Goal: Check status: Verify the current state of an ongoing process or item

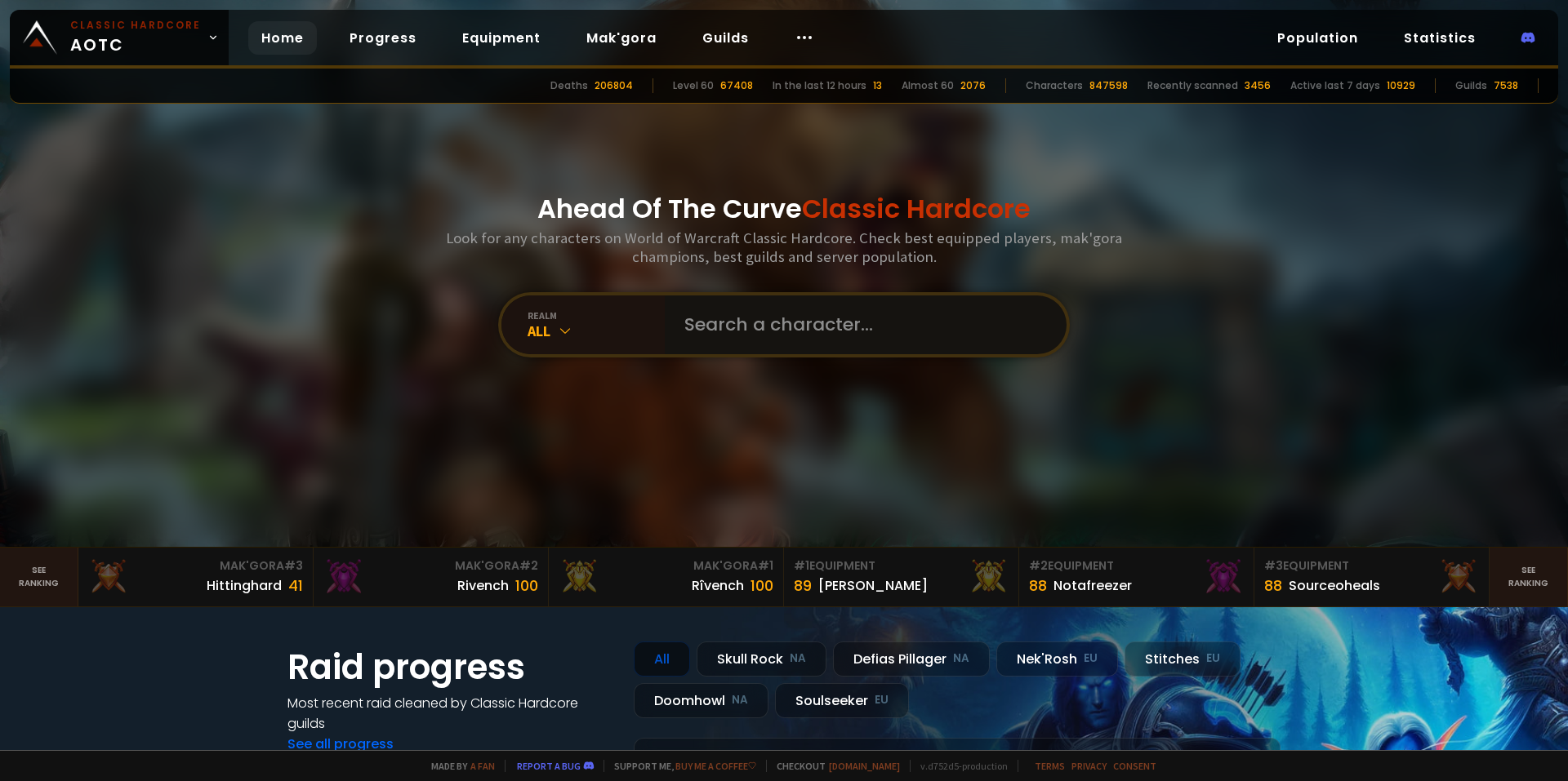
click at [797, 333] on input "text" at bounding box center [861, 325] width 372 height 59
paste input "Hey looking for raider status on Secondsash please"
type input "Hey looking for raider status on Secondsash please"
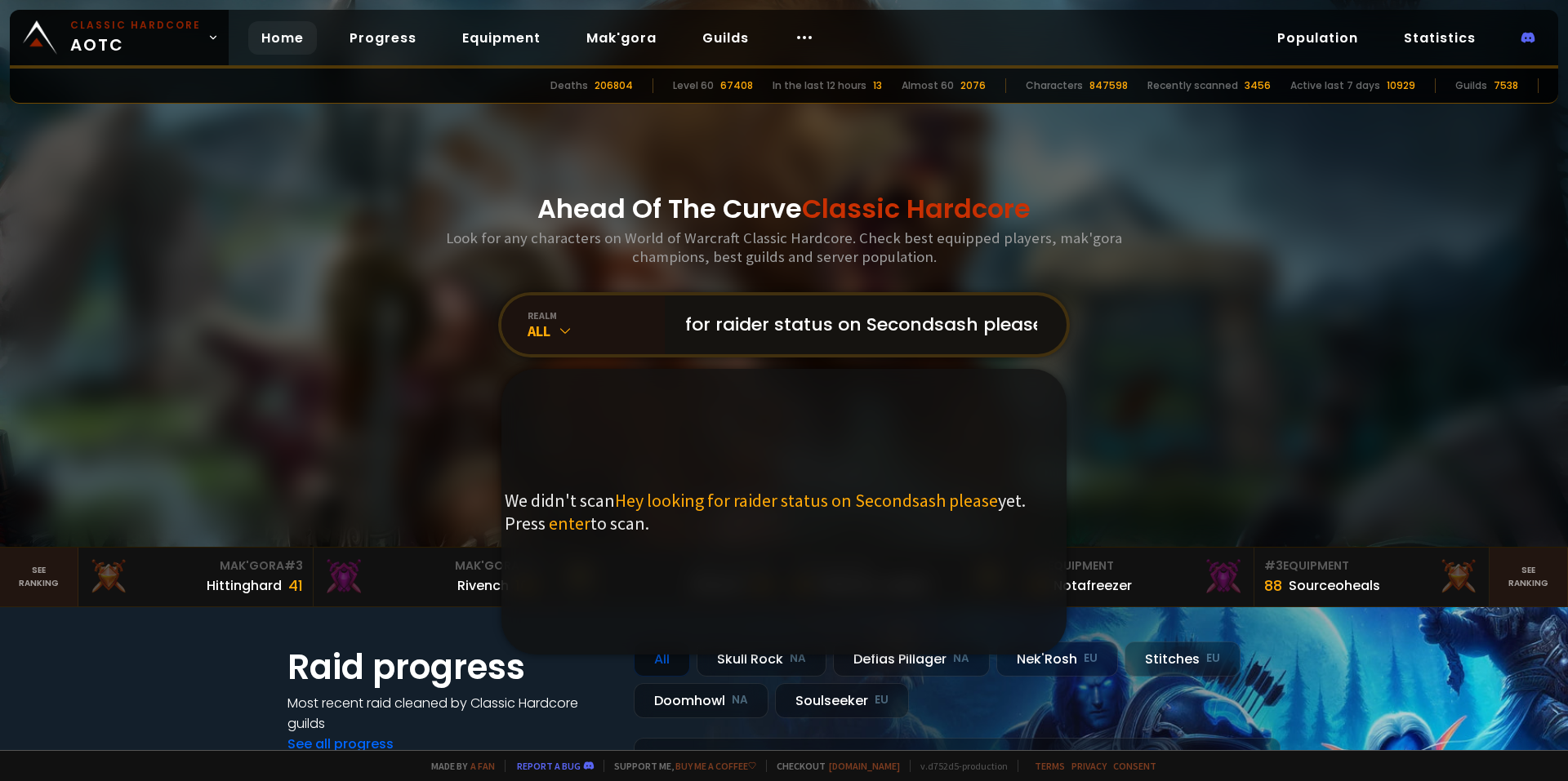
drag, startPoint x: 699, startPoint y: 313, endPoint x: 908, endPoint y: 309, distance: 209.0
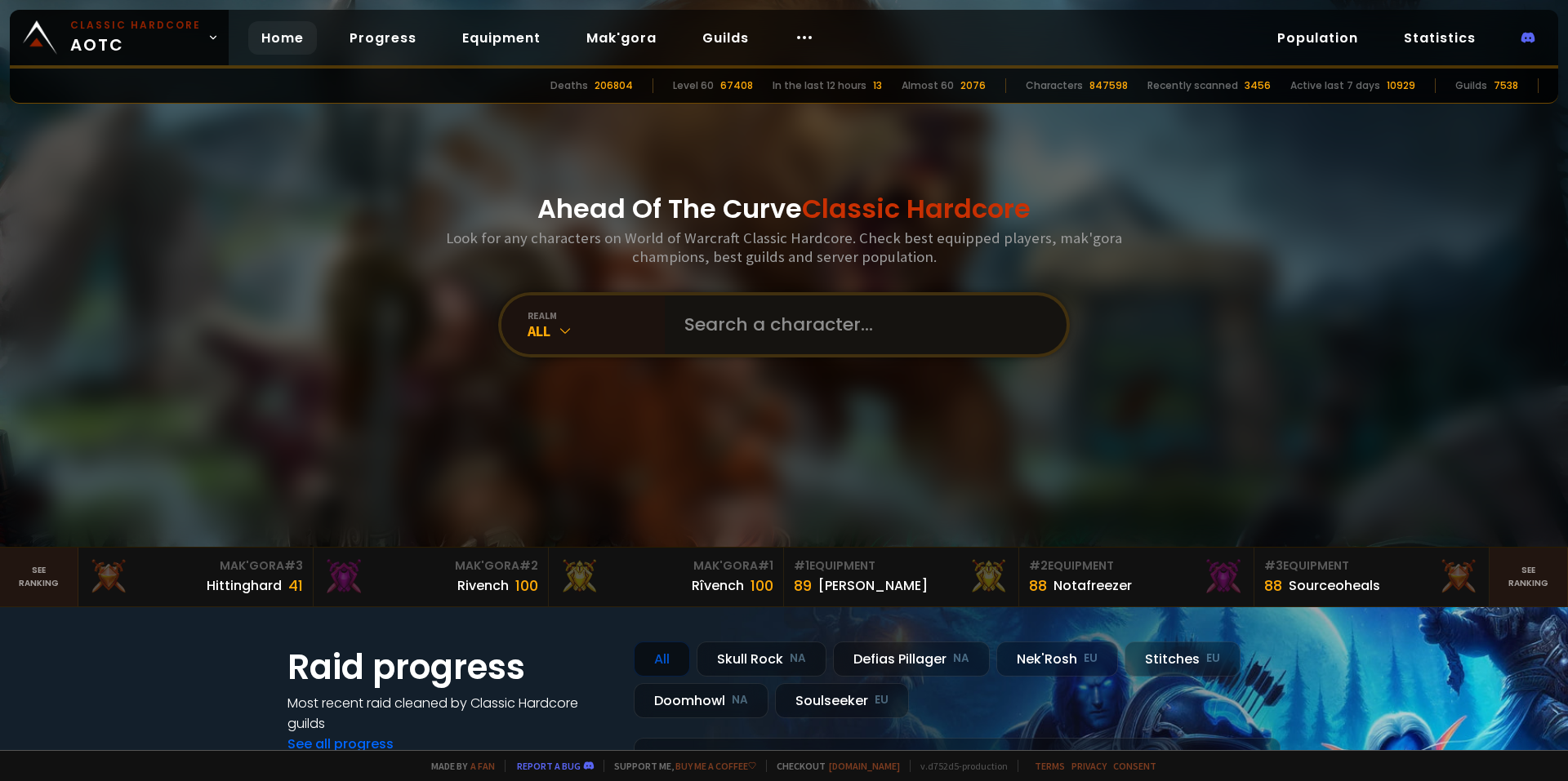
click at [761, 334] on input "text" at bounding box center [861, 325] width 372 height 59
type input "sacrifice"
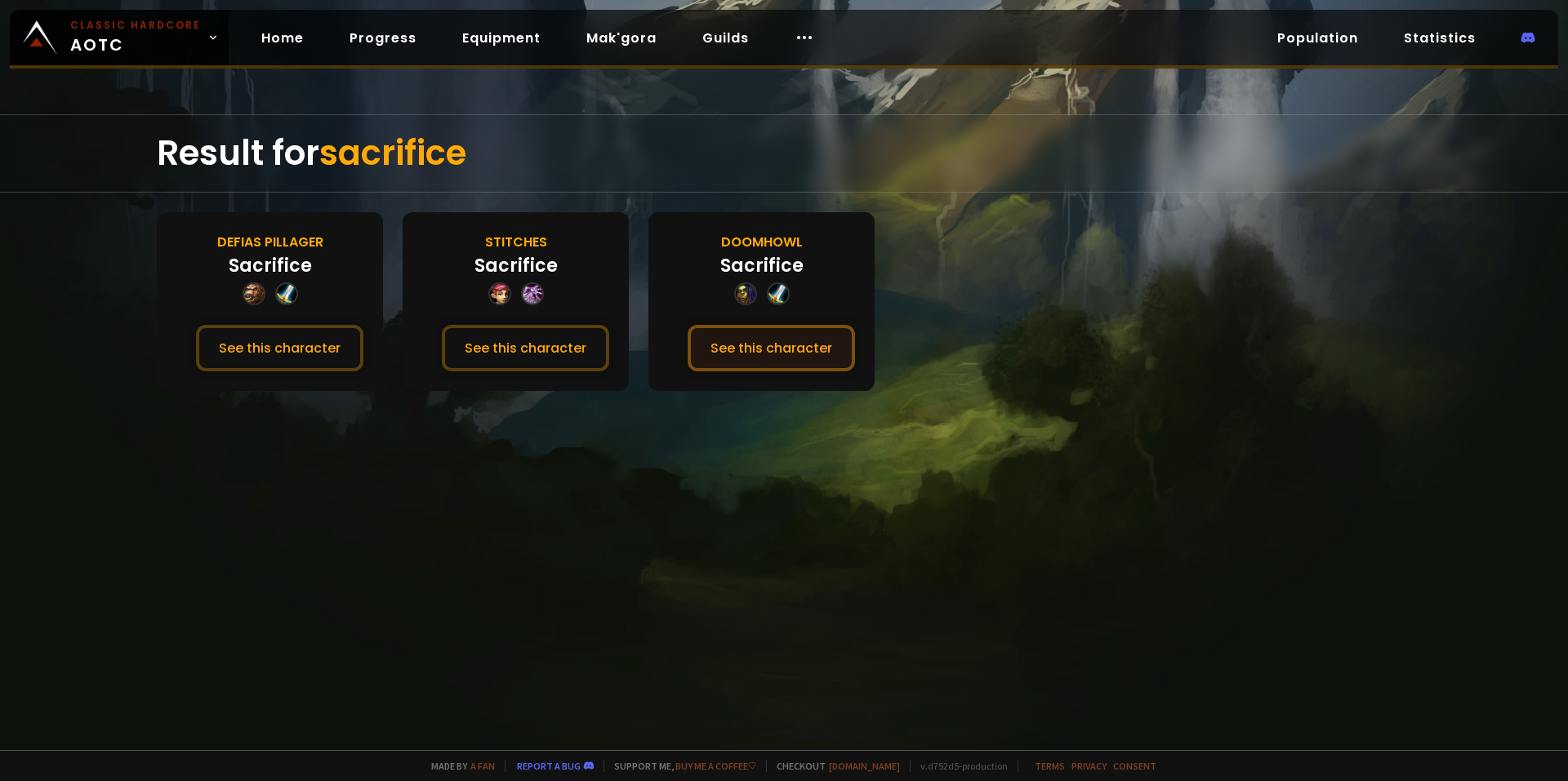
click at [736, 349] on button "See this character" at bounding box center [771, 348] width 167 height 47
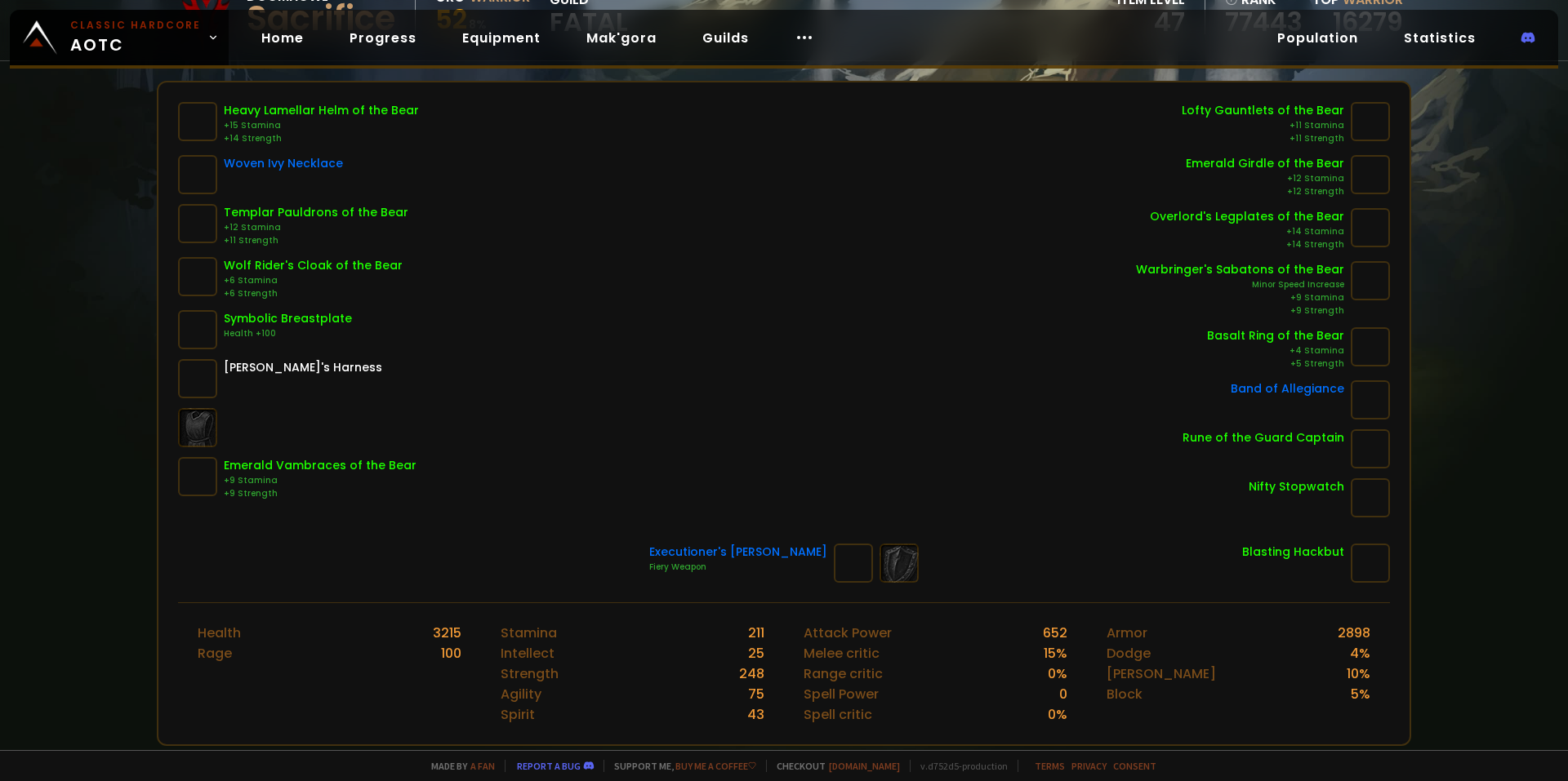
scroll to position [163, 0]
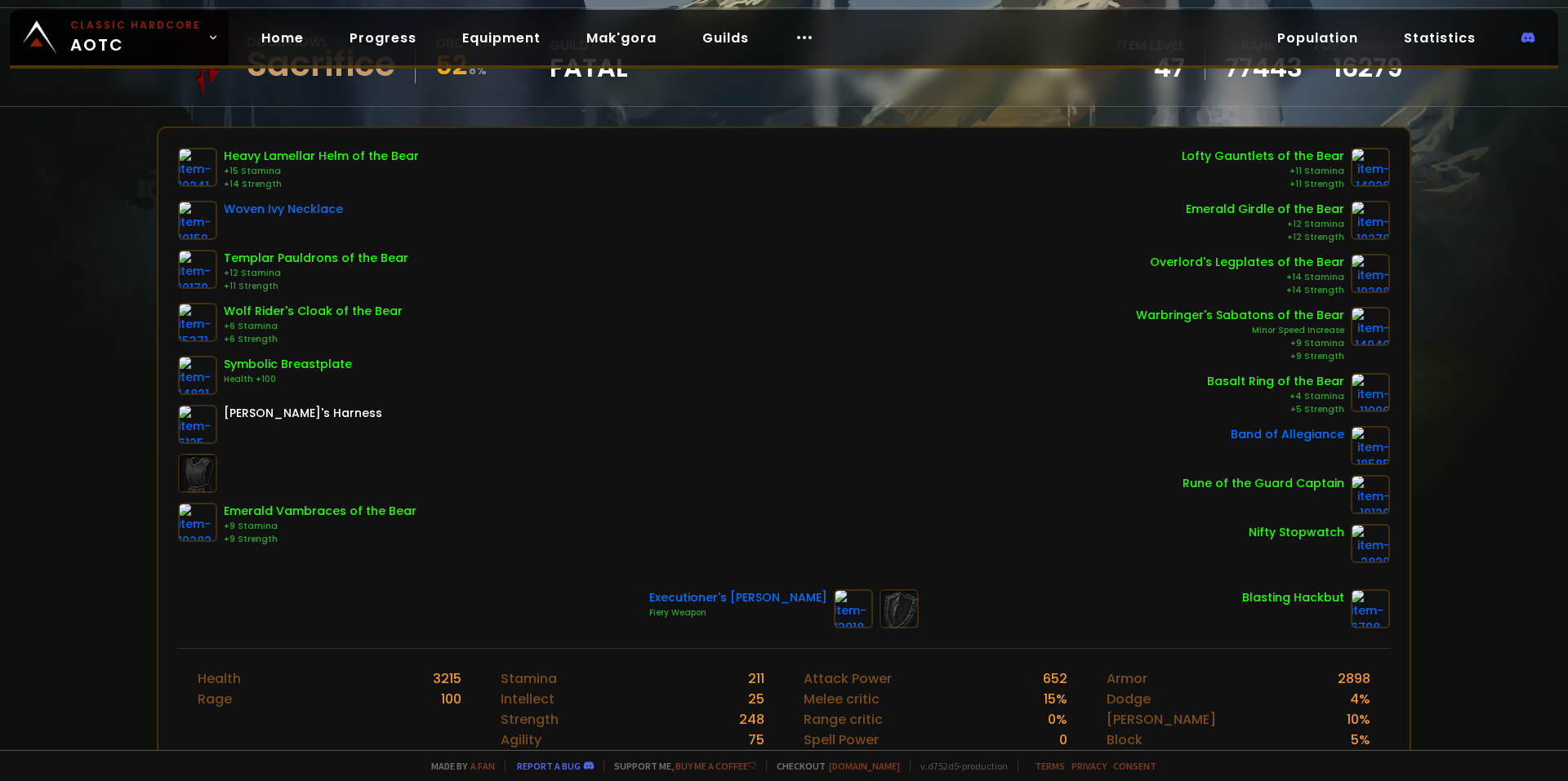
click at [505, 106] on div "Doomhowl Sacrifice Orc Warrior 52 8 % guild Fatal item level 47 rank 77443 Top …" at bounding box center [784, 57] width 1568 height 100
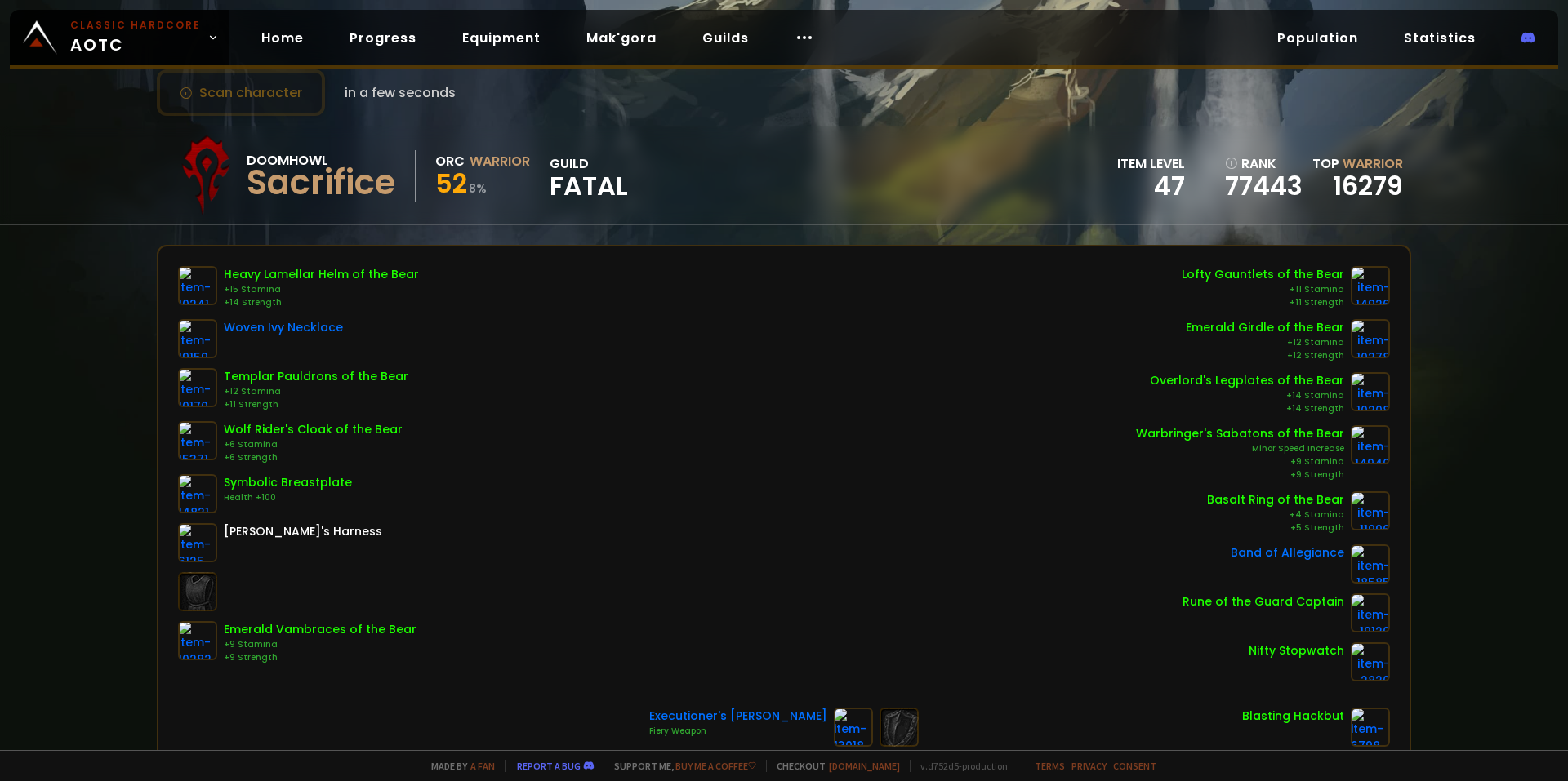
scroll to position [0, 0]
